Goal: Information Seeking & Learning: Find specific fact

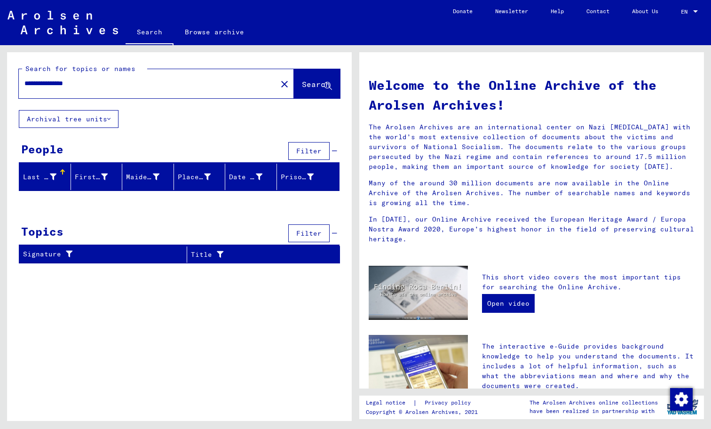
click at [37, 81] on input "**********" at bounding box center [144, 84] width 241 height 10
type input "********"
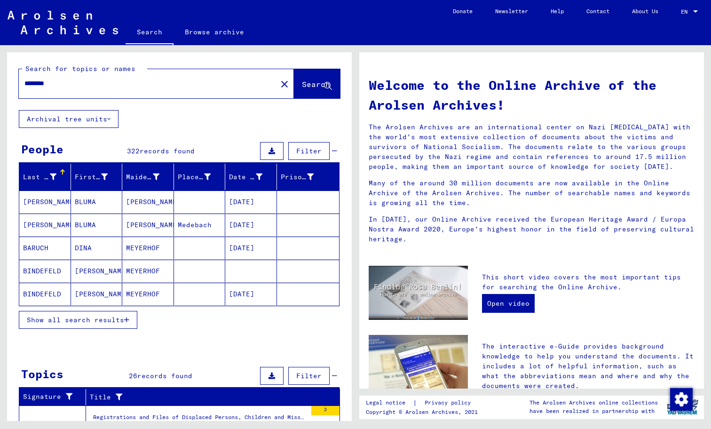
click at [82, 324] on button "Show all search results" at bounding box center [78, 320] width 119 height 18
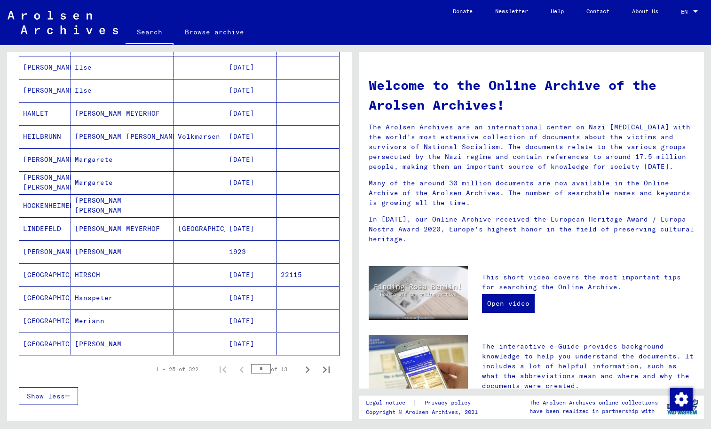
scroll to position [423, 0]
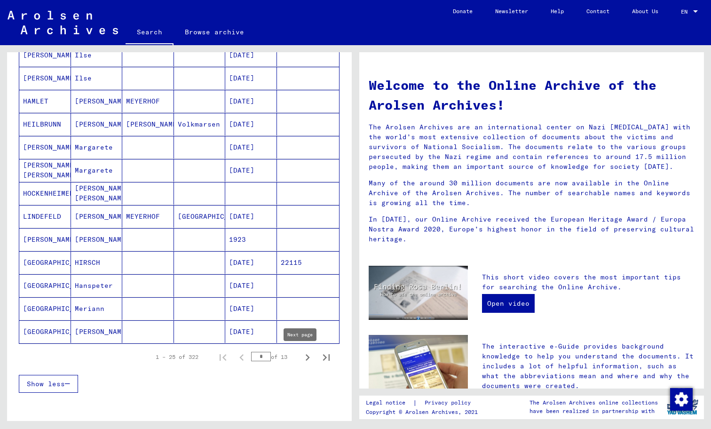
click at [301, 356] on icon "Next page" at bounding box center [307, 357] width 13 height 13
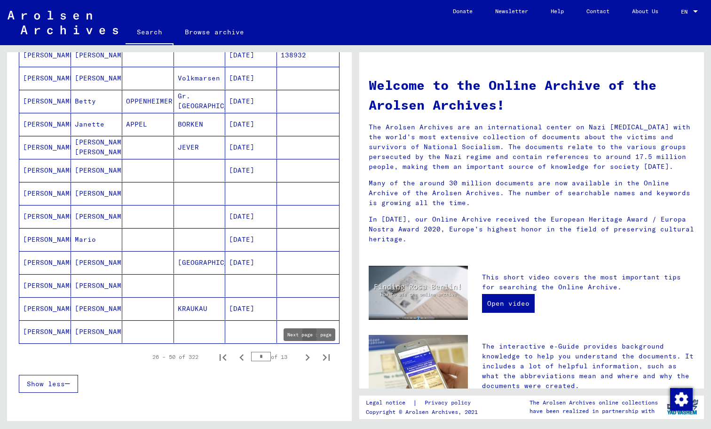
click at [301, 358] on icon "Next page" at bounding box center [307, 357] width 13 height 13
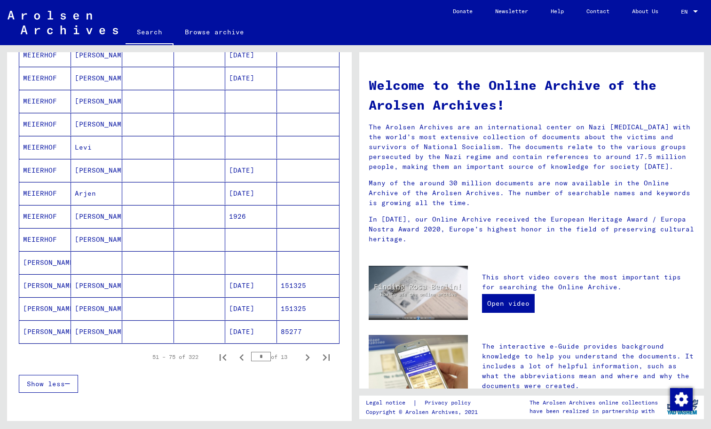
click at [302, 356] on icon "Next page" at bounding box center [307, 357] width 13 height 13
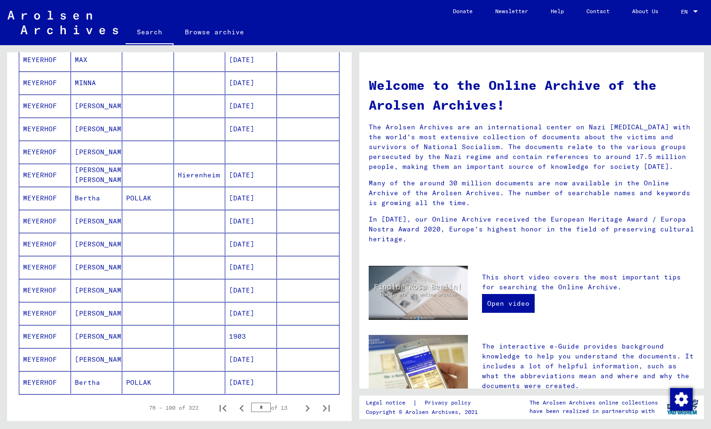
scroll to position [470, 0]
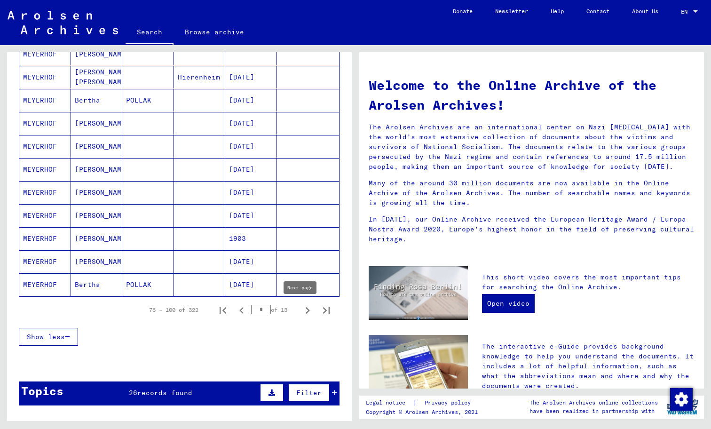
click at [306, 310] on icon "Next page" at bounding box center [308, 310] width 4 height 7
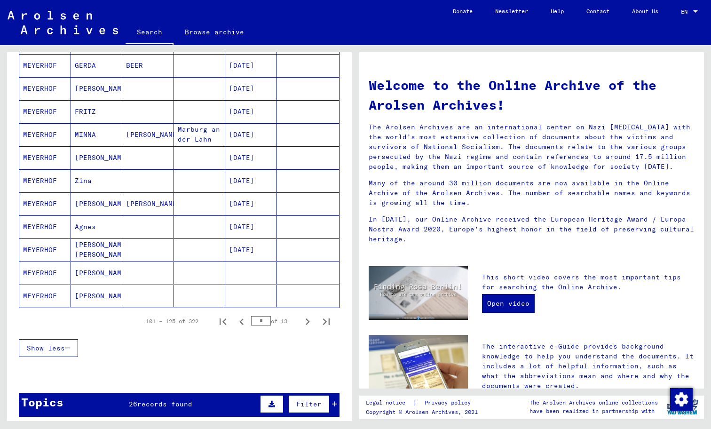
scroll to position [517, 0]
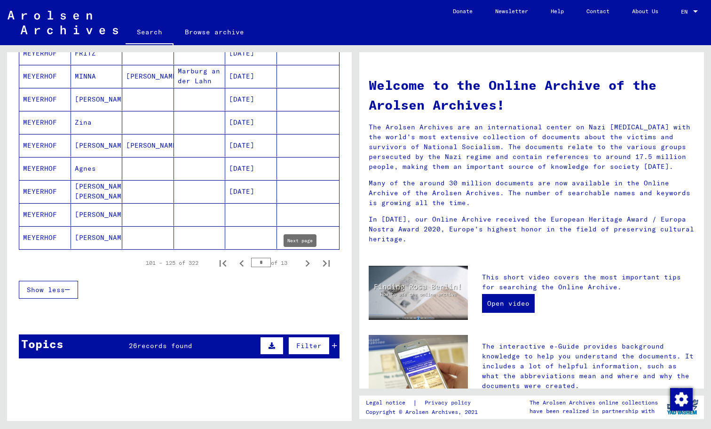
click at [301, 265] on icon "Next page" at bounding box center [307, 263] width 13 height 13
type input "*"
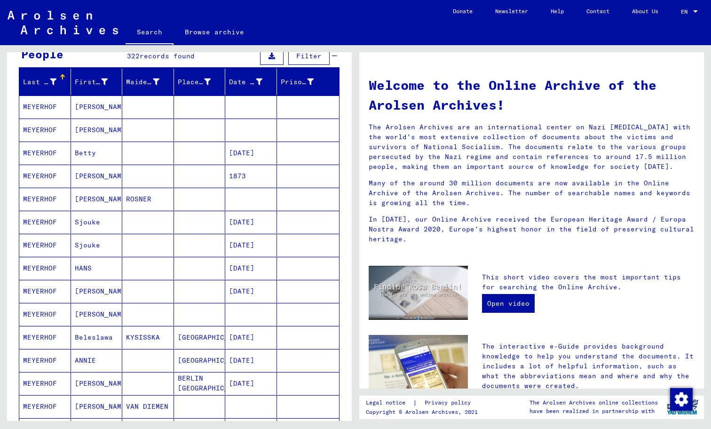
scroll to position [94, 0]
